Goal: Find specific page/section: Find specific page/section

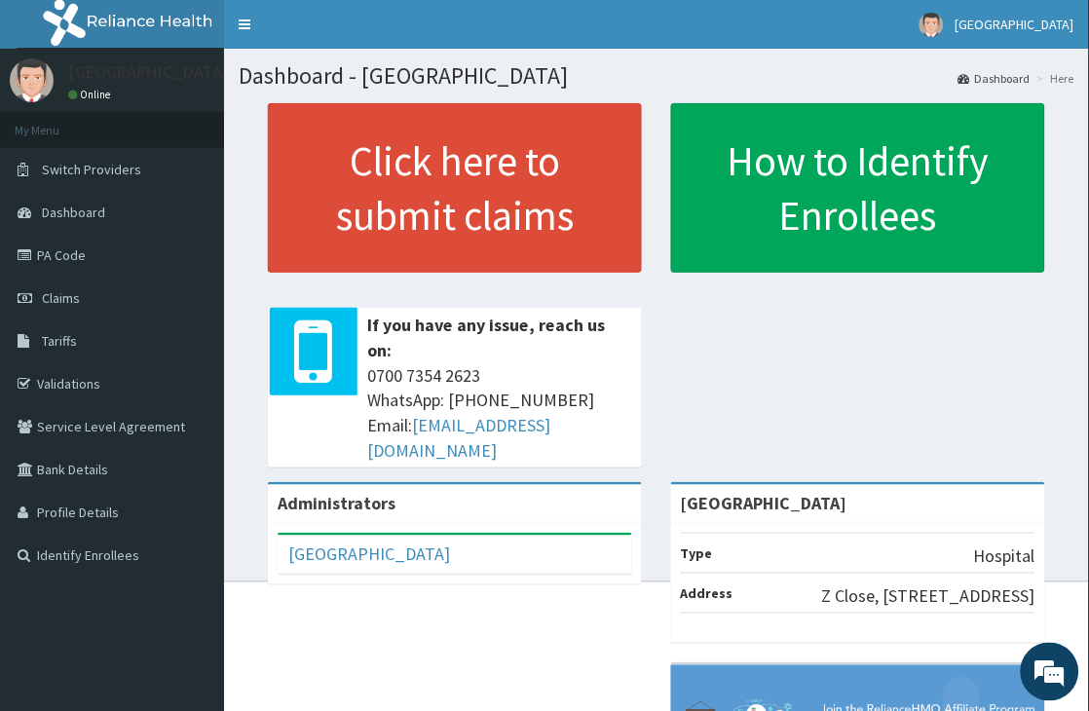
click at [86, 385] on link "Validations" at bounding box center [112, 383] width 224 height 43
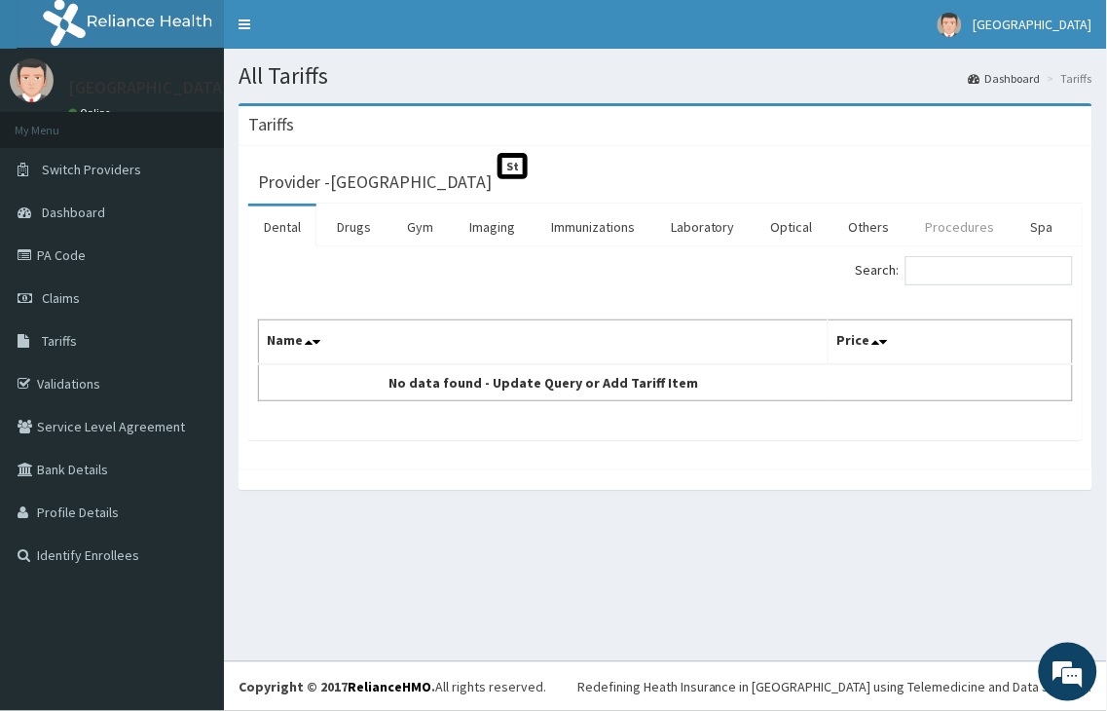
click at [948, 226] on link "Procedures" at bounding box center [960, 226] width 100 height 41
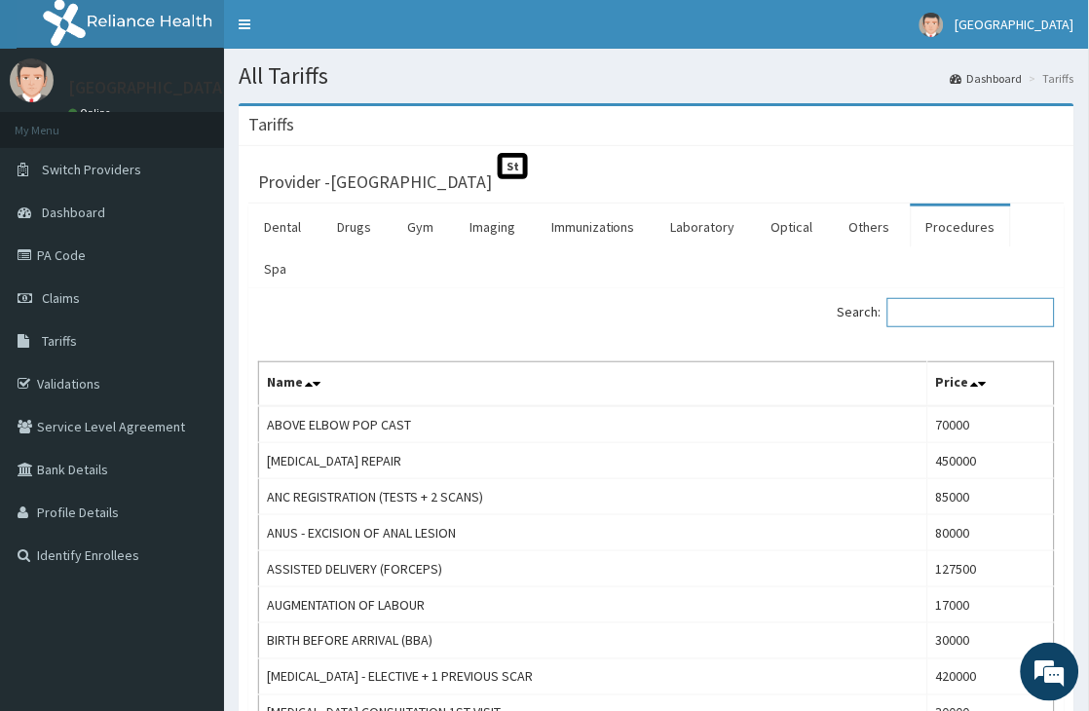
click at [965, 305] on input "Search:" at bounding box center [970, 312] width 167 height 29
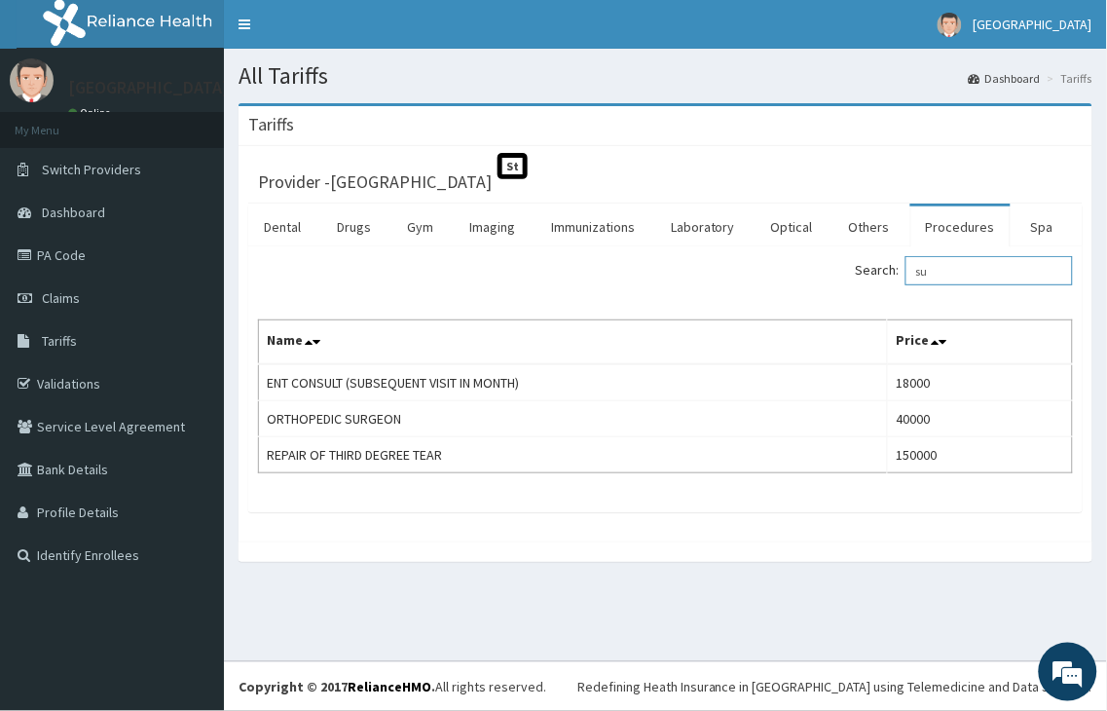
type input "s"
type input "g"
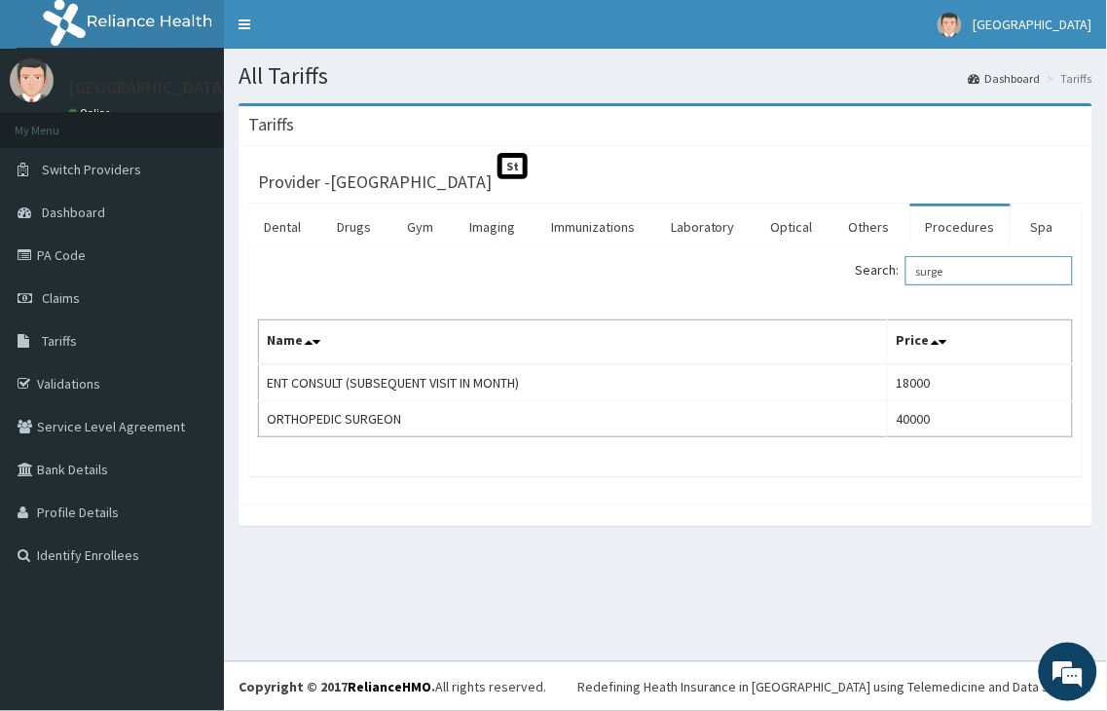
type input "surge"
